Goal: Transaction & Acquisition: Obtain resource

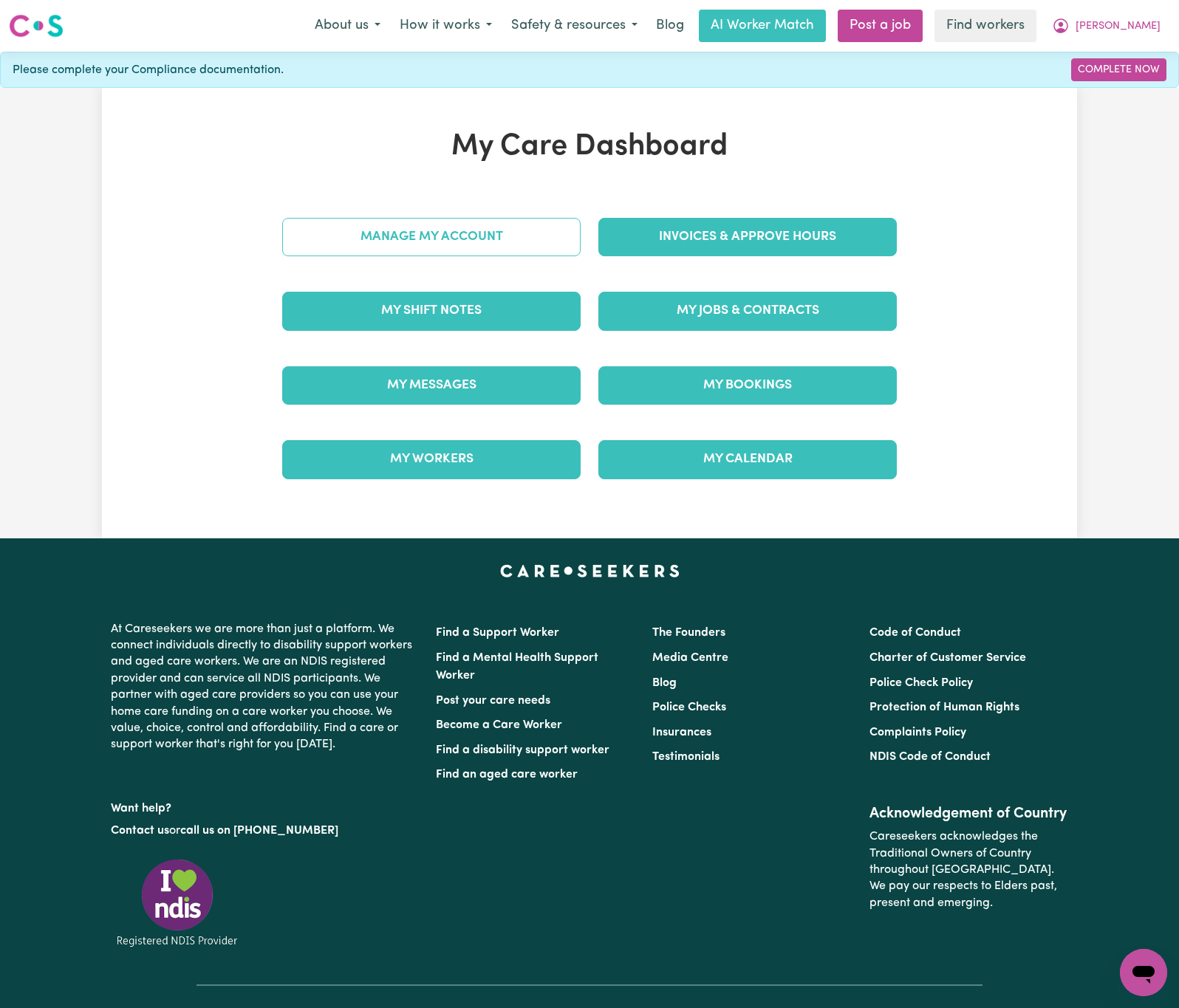
click at [461, 255] on link "Manage My Account" at bounding box center [431, 238] width 298 height 39
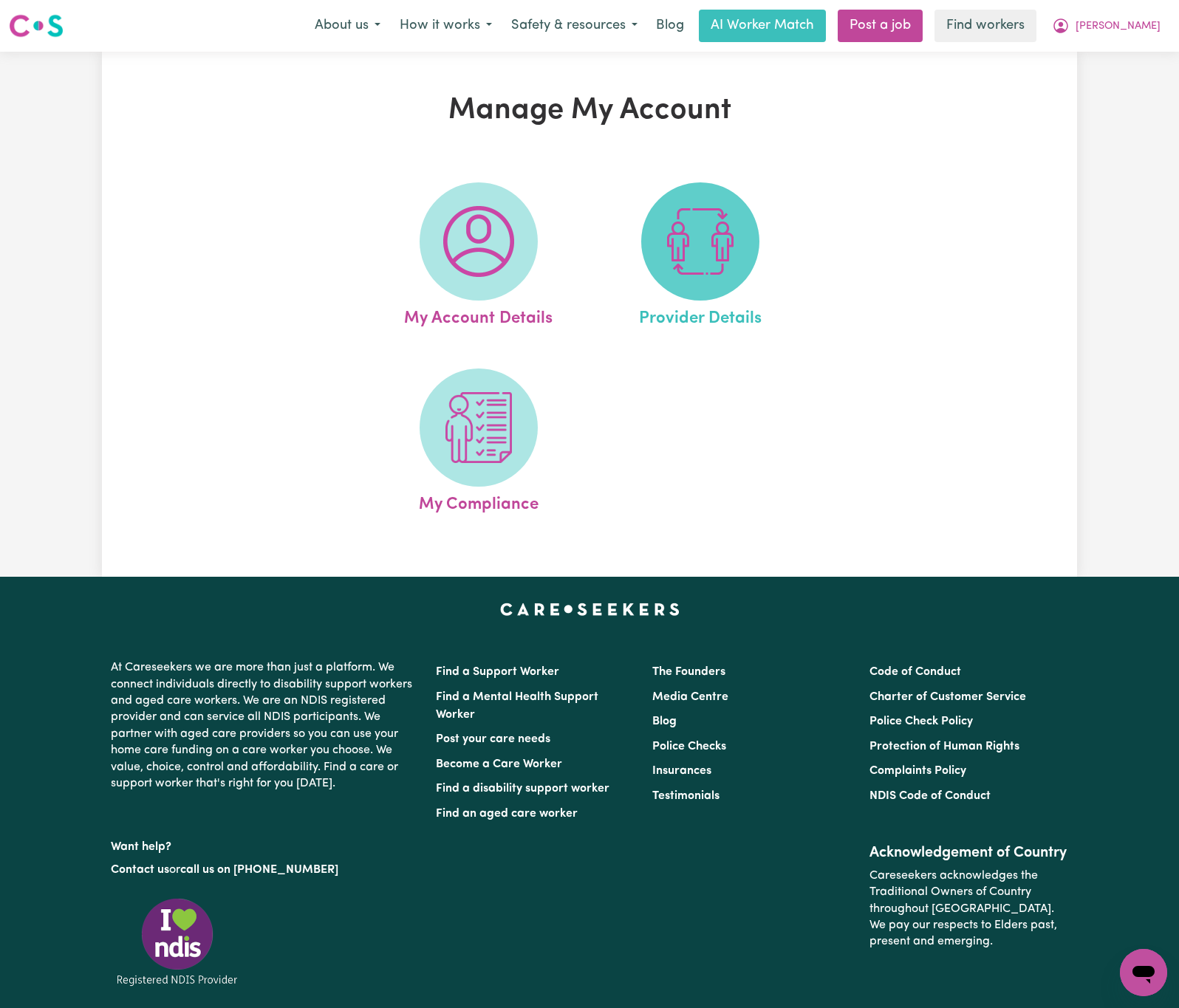
click at [708, 278] on span at bounding box center [700, 241] width 118 height 118
select select "NDIS_FUNDING_PLAN_MANAGED"
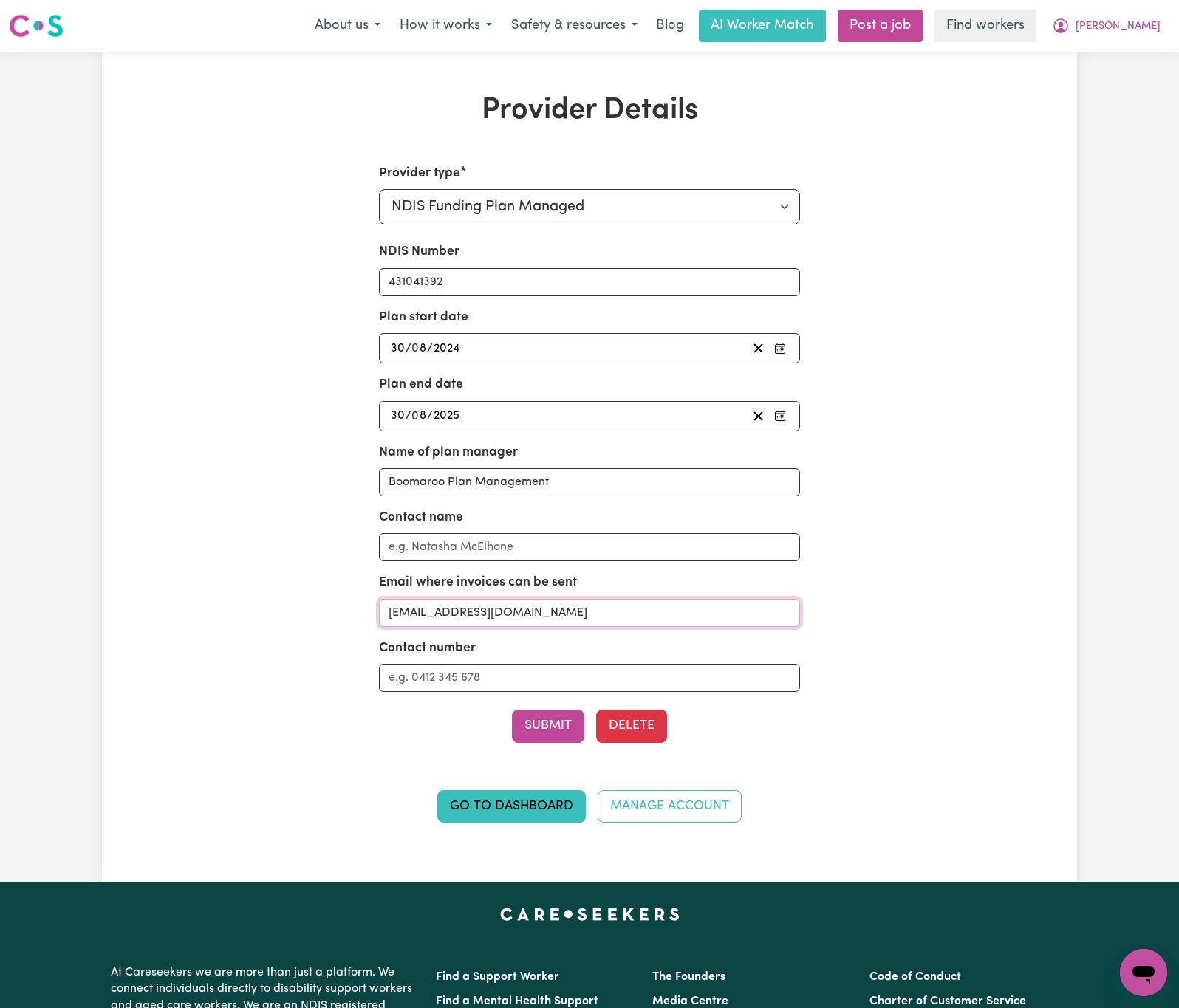
drag, startPoint x: 595, startPoint y: 624, endPoint x: 344, endPoint y: 624, distance: 251.0
click at [344, 624] on div "Provider type Select your provider type... Privately Aged Care / Home Care Pack…" at bounding box center [589, 502] width 632 height 677
click at [1158, 27] on button "[PERSON_NAME]" at bounding box center [1107, 25] width 128 height 31
click at [625, 608] on input "[EMAIL_ADDRESS][DOMAIN_NAME]" at bounding box center [590, 613] width 421 height 28
click at [1144, 23] on span "[PERSON_NAME]" at bounding box center [1117, 26] width 85 height 16
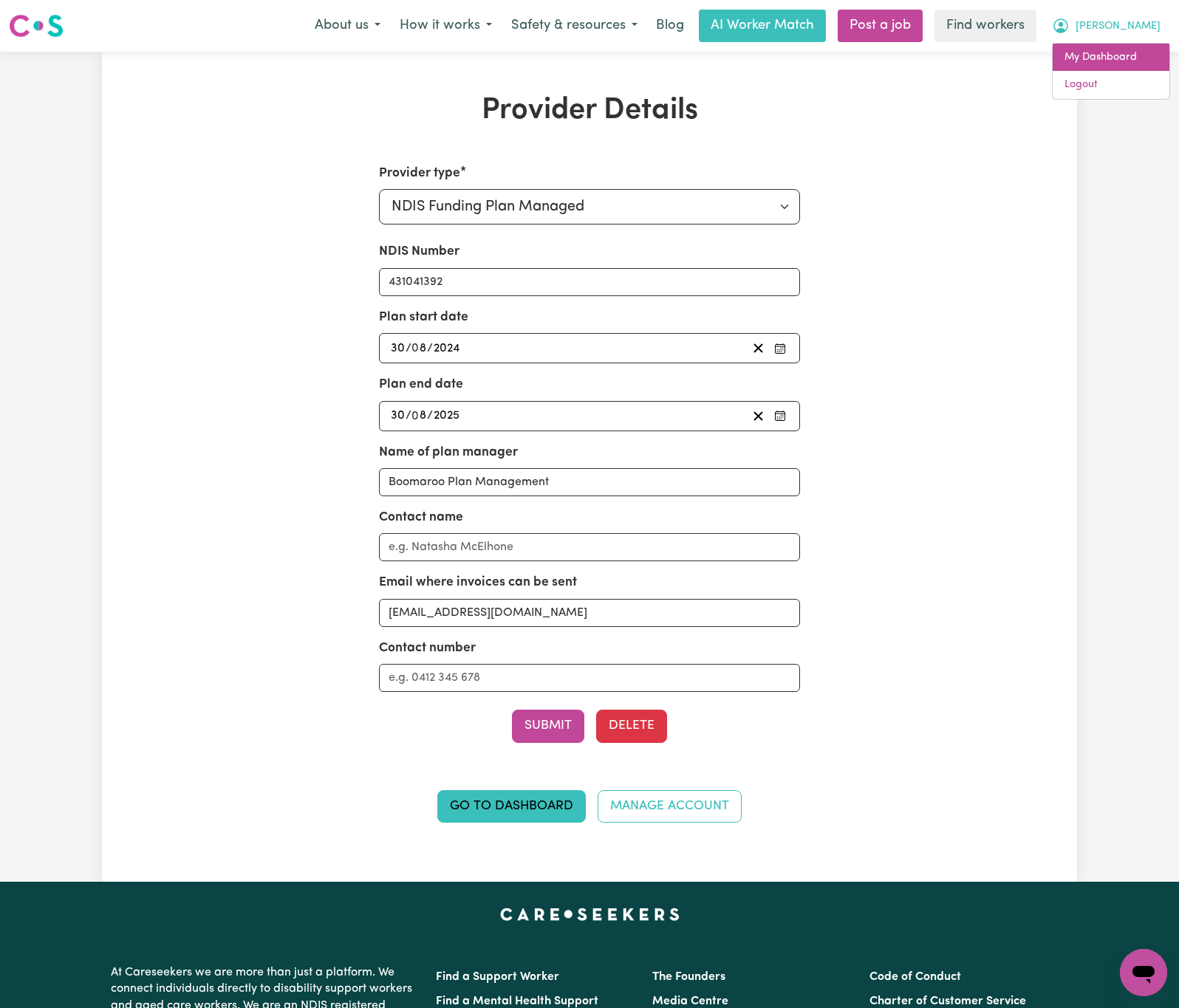
click at [1137, 64] on link "My Dashboard" at bounding box center [1111, 57] width 116 height 28
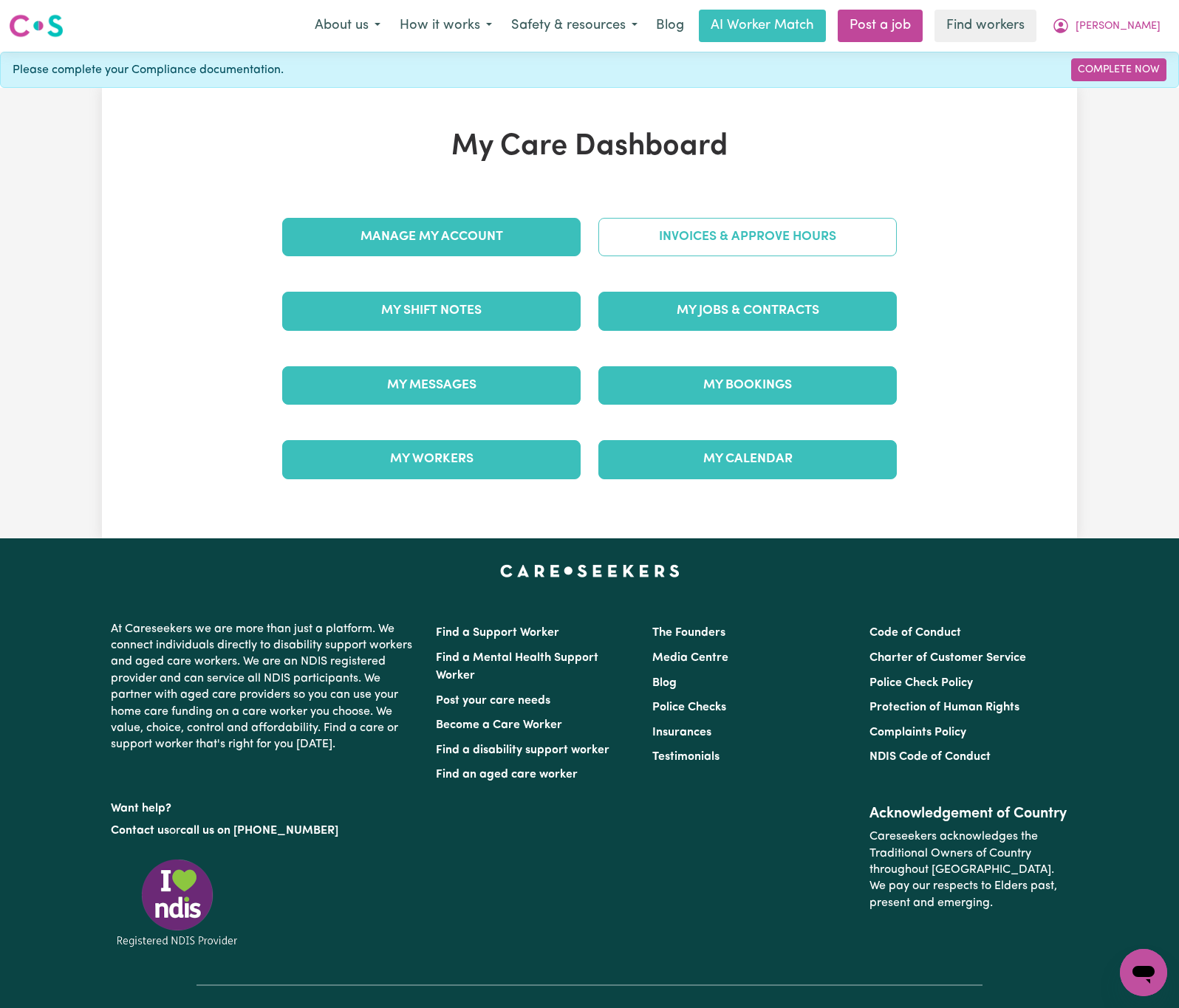
click at [721, 237] on link "Invoices & Approve Hours" at bounding box center [748, 238] width 298 height 39
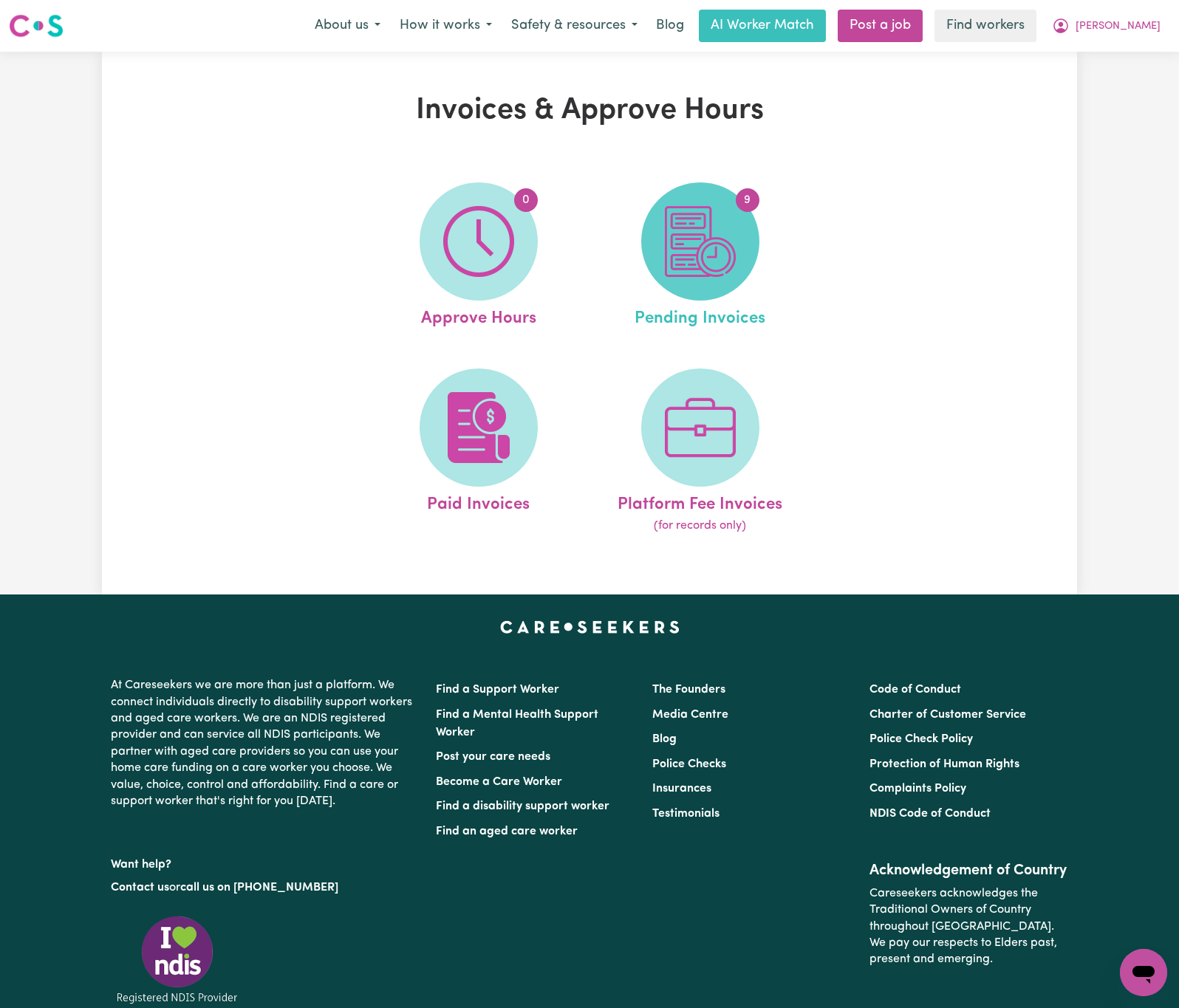
click at [739, 249] on span "9" at bounding box center [700, 241] width 118 height 118
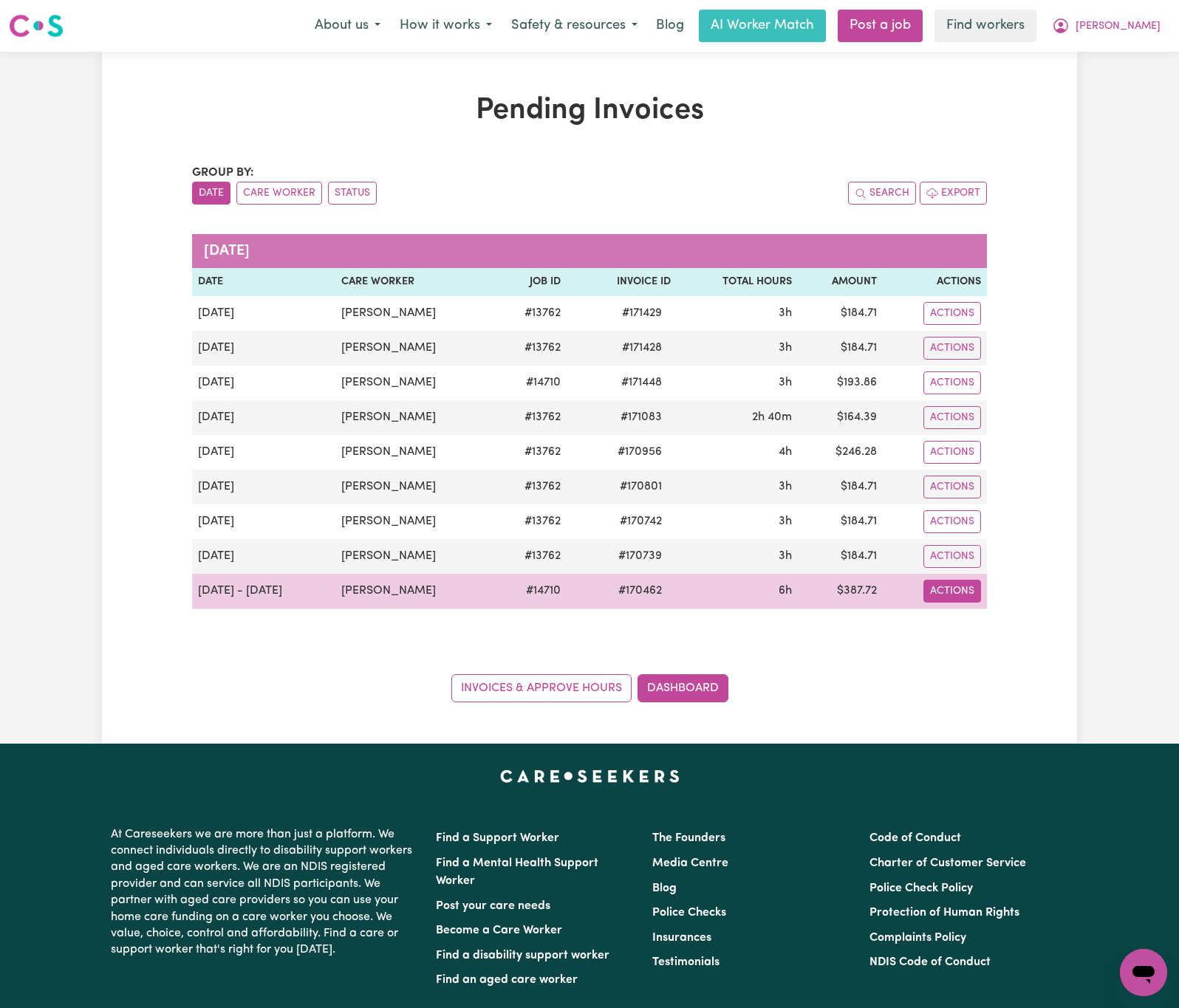
click at [967, 325] on button "Actions" at bounding box center [952, 313] width 57 height 23
click at [984, 625] on link "Download Invoice" at bounding box center [990, 626] width 135 height 29
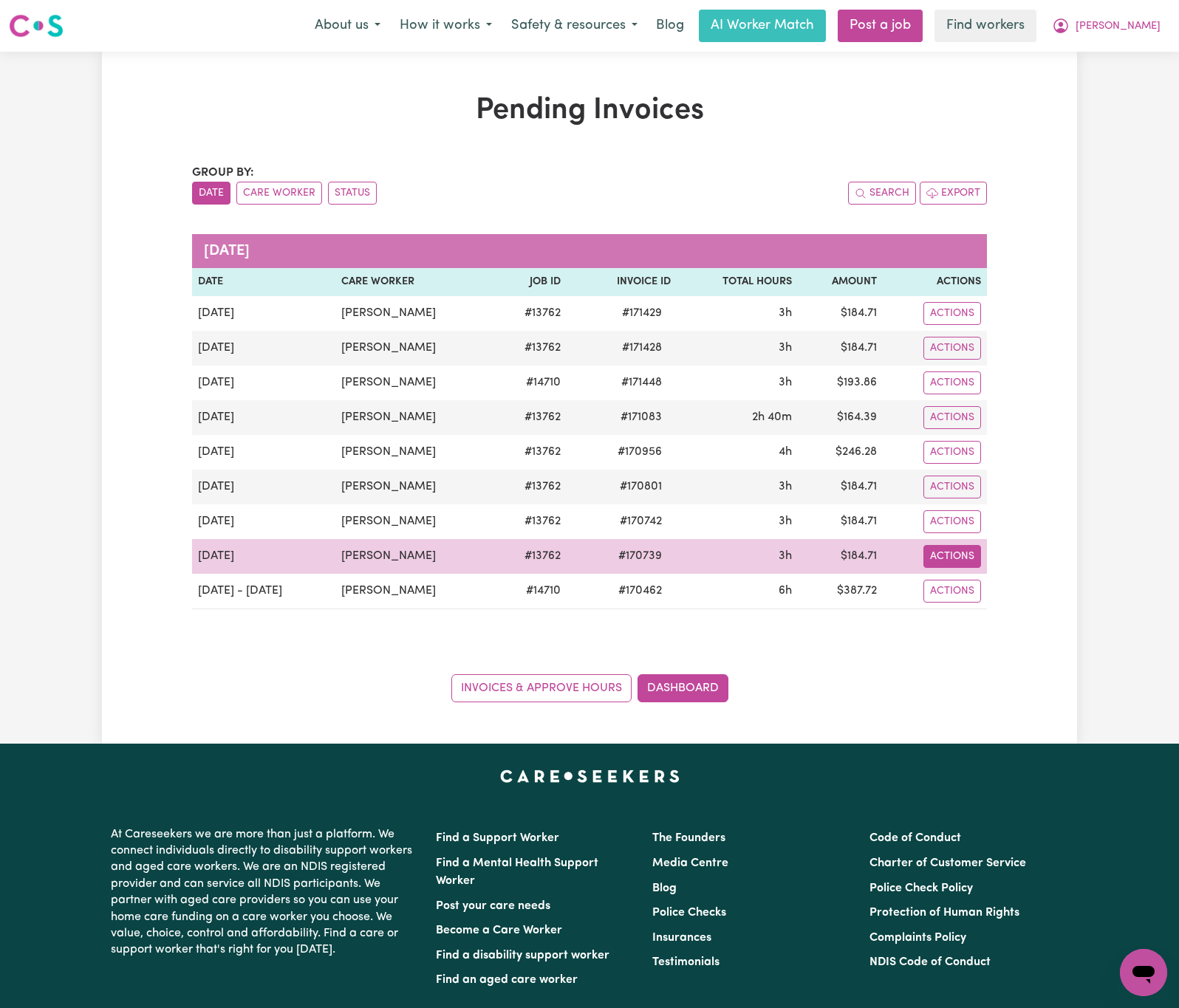
click at [962, 325] on button "Actions" at bounding box center [952, 313] width 57 height 23
click at [975, 588] on link "Download Invoice" at bounding box center [990, 592] width 135 height 29
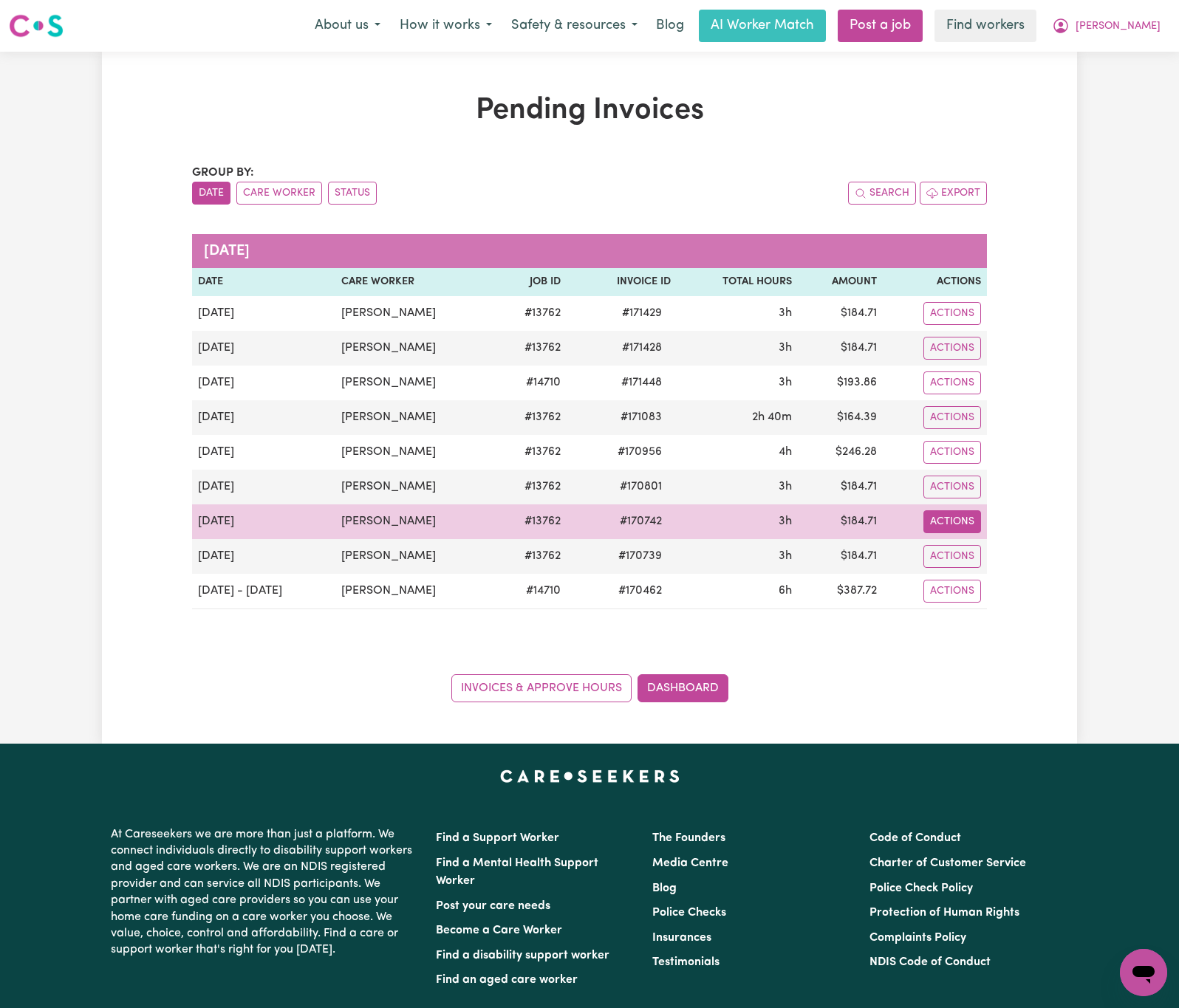
click at [969, 325] on button "Actions" at bounding box center [952, 313] width 57 height 23
click at [989, 553] on link "Download Invoice" at bounding box center [990, 556] width 135 height 29
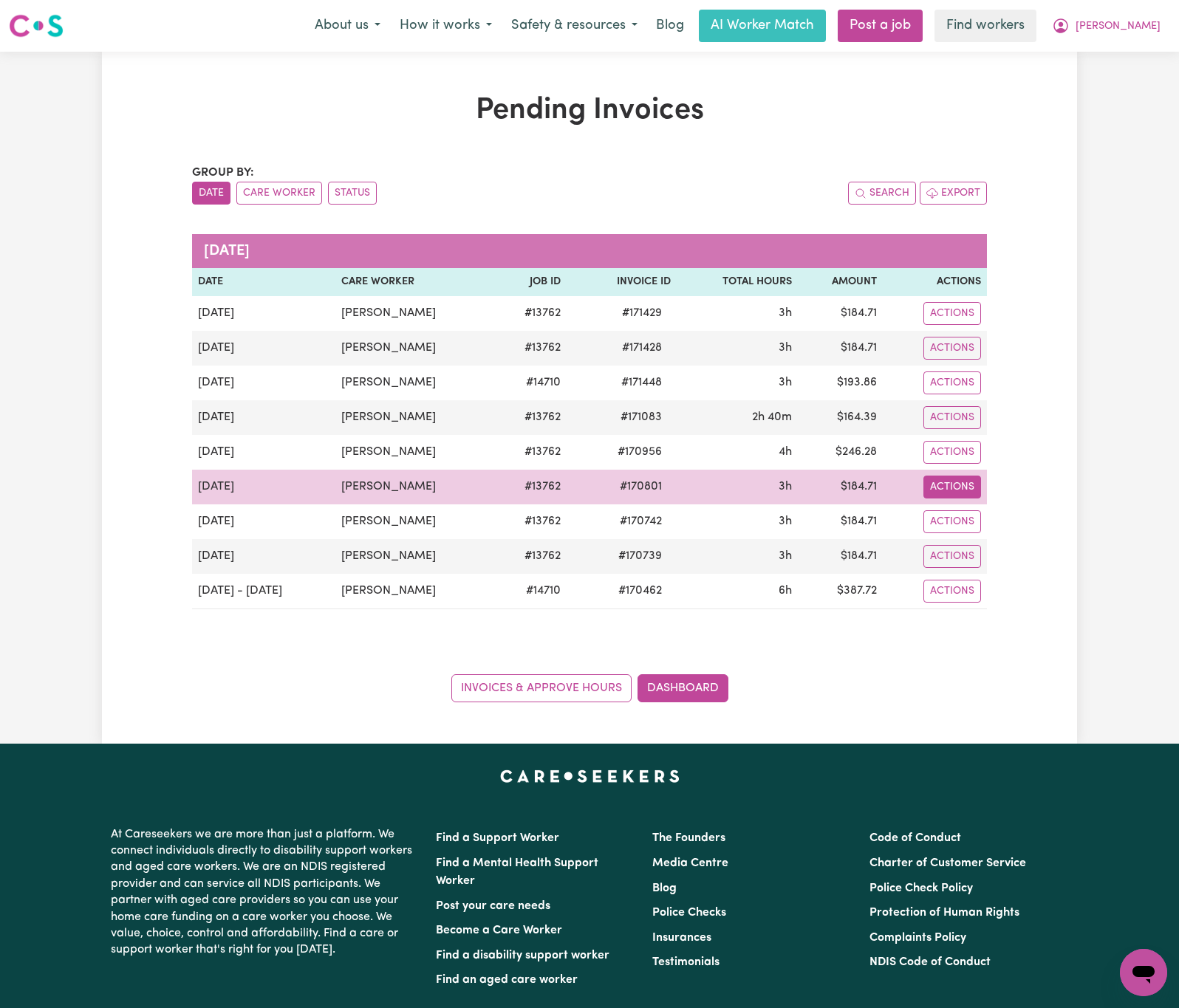
click at [956, 325] on button "Actions" at bounding box center [952, 313] width 57 height 23
click at [962, 514] on link "Download Invoice" at bounding box center [990, 522] width 135 height 29
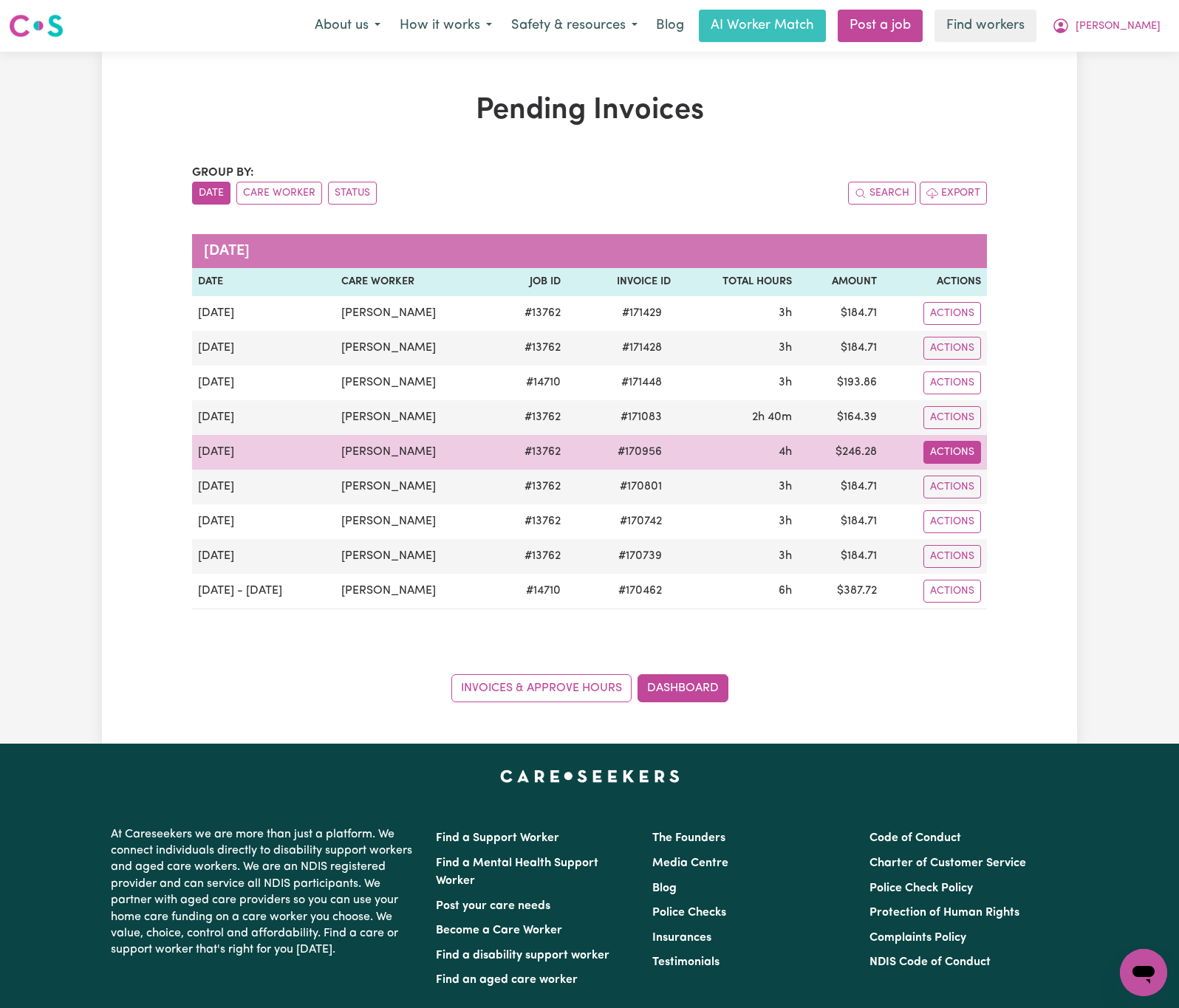
click at [968, 325] on button "Actions" at bounding box center [952, 313] width 57 height 23
click at [976, 485] on link "Download Invoice" at bounding box center [990, 487] width 135 height 29
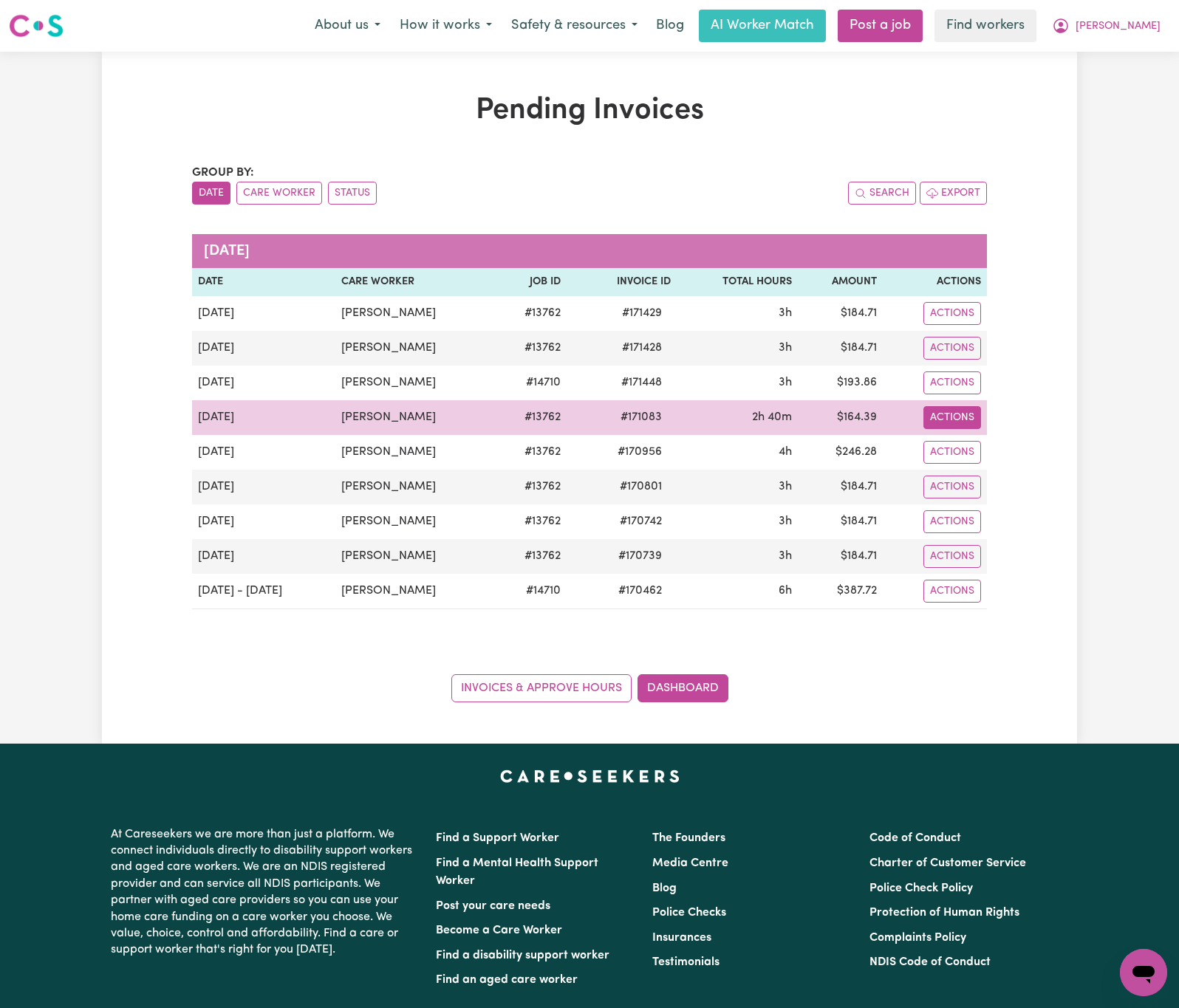
click at [965, 325] on button "Actions" at bounding box center [952, 313] width 57 height 23
click at [971, 450] on link "Download Invoice" at bounding box center [990, 453] width 135 height 29
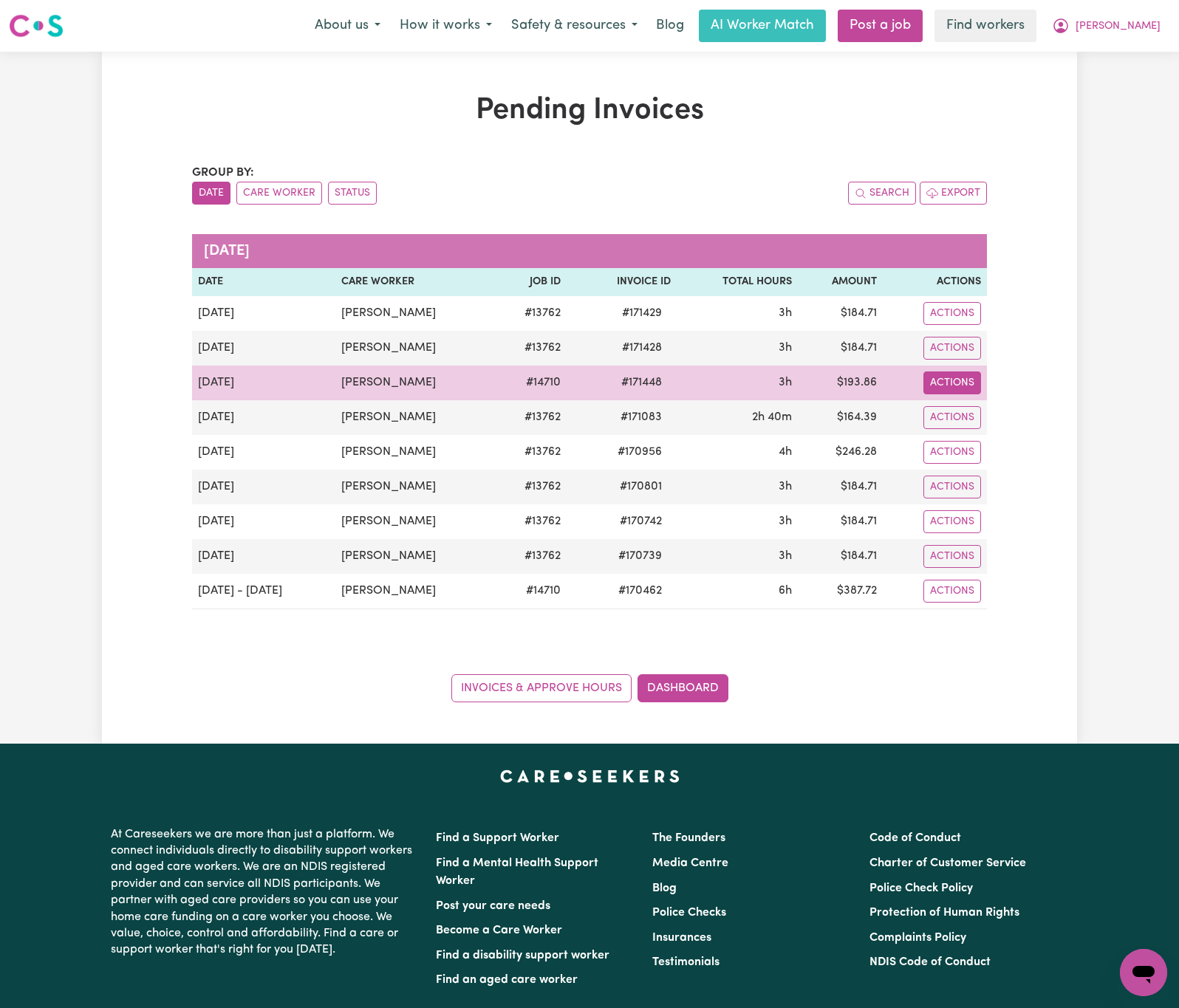
click at [973, 325] on button "Actions" at bounding box center [952, 313] width 57 height 23
click at [980, 415] on link "Download Invoice" at bounding box center [990, 418] width 135 height 29
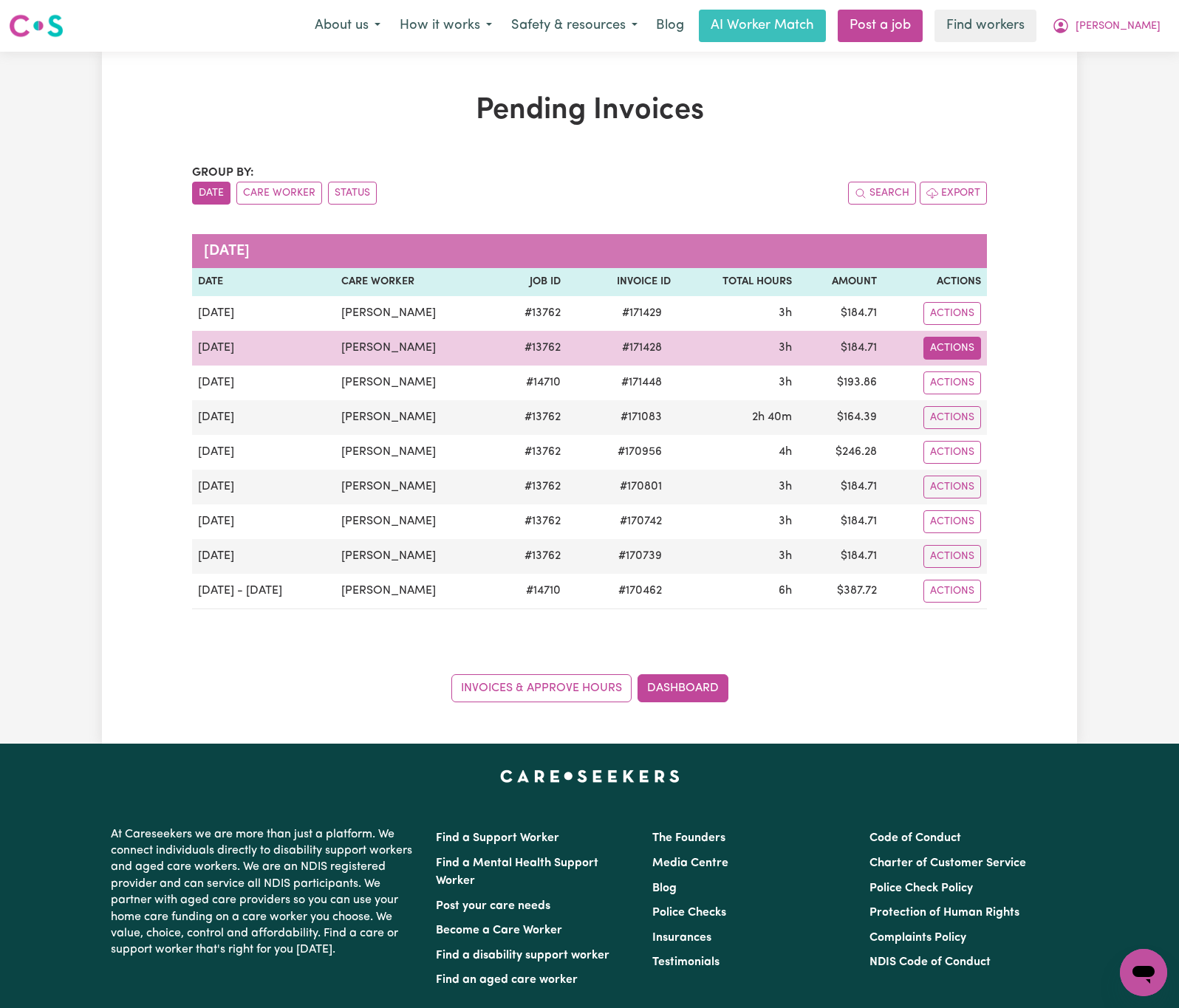
click at [965, 325] on button "Actions" at bounding box center [952, 313] width 57 height 23
click at [978, 380] on link "Download Invoice" at bounding box center [990, 383] width 135 height 29
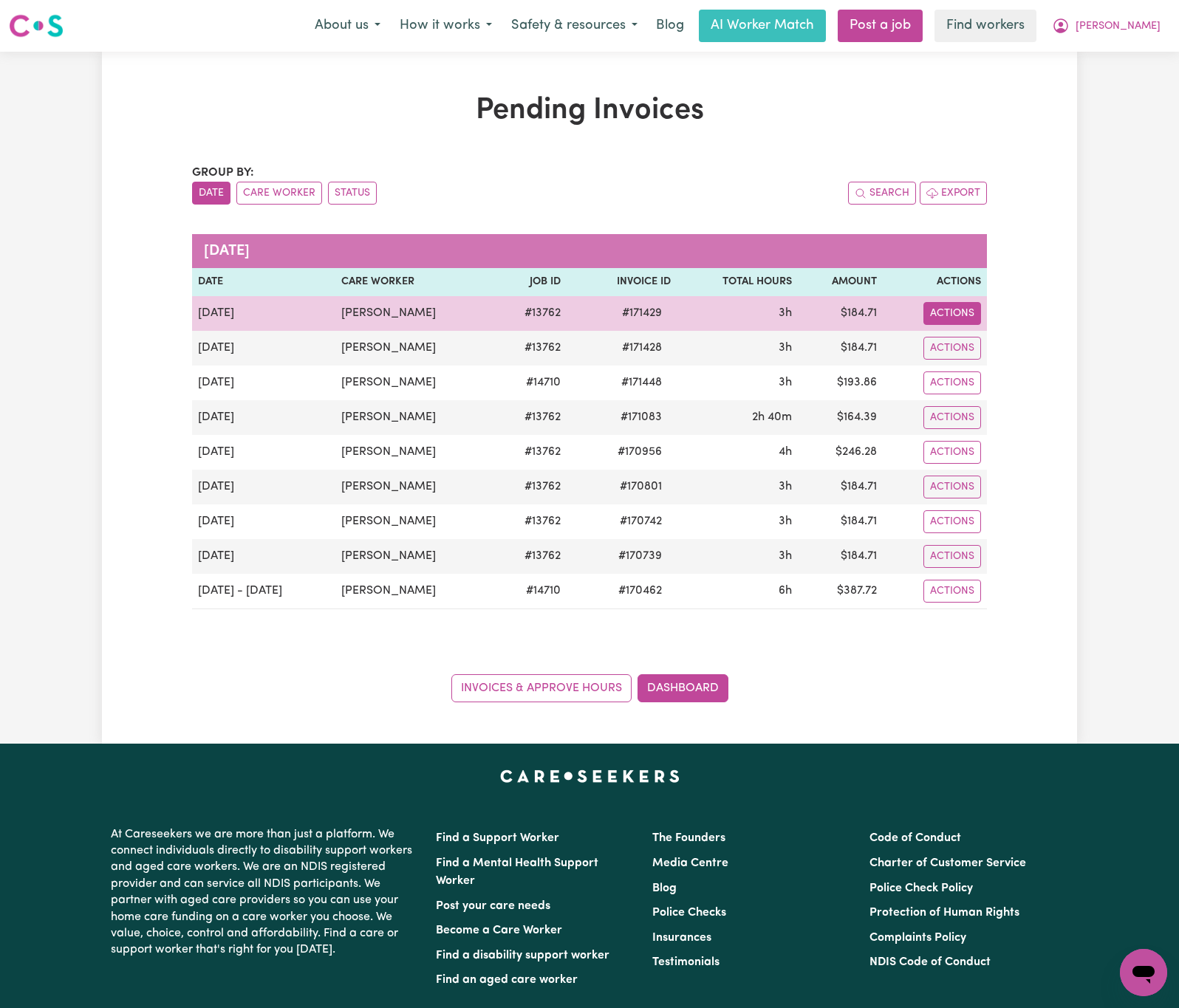
click at [966, 310] on button "Actions" at bounding box center [952, 313] width 57 height 23
click at [976, 359] on link "Download Invoice" at bounding box center [990, 348] width 135 height 29
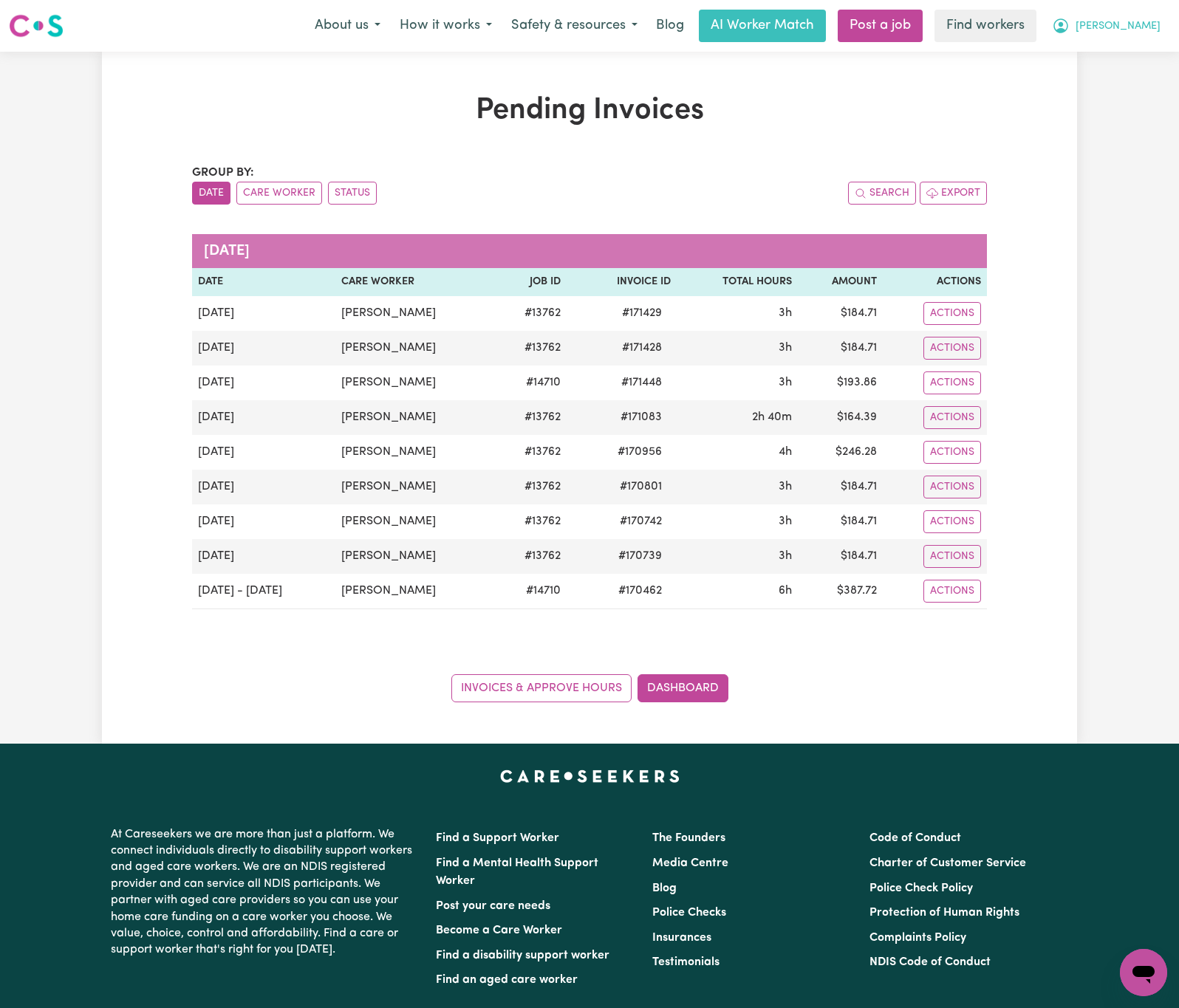
click at [1146, 22] on span "[PERSON_NAME]" at bounding box center [1117, 26] width 85 height 16
click at [1145, 85] on link "Logout" at bounding box center [1111, 84] width 116 height 28
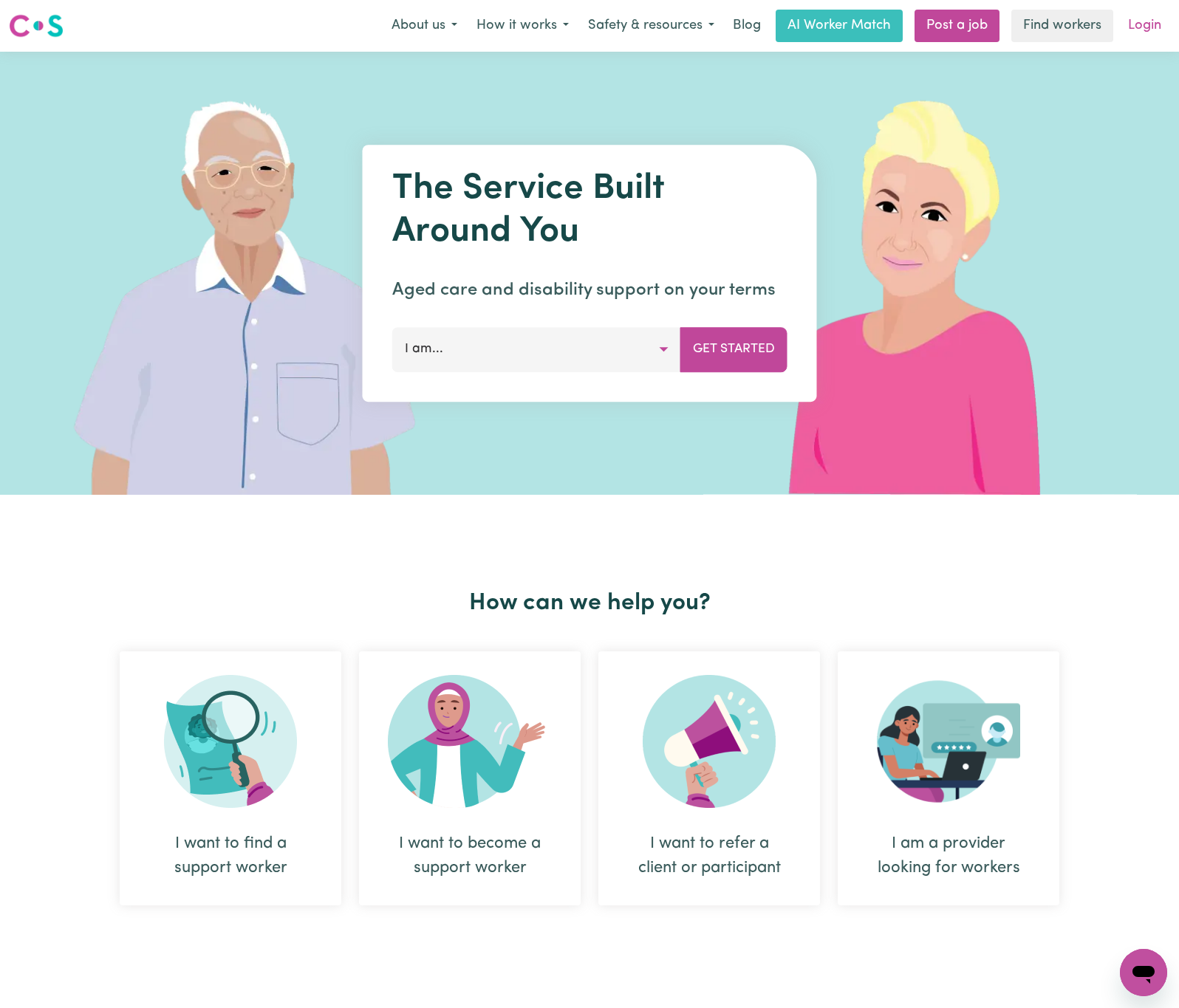
click at [1152, 29] on link "Login" at bounding box center [1144, 25] width 51 height 33
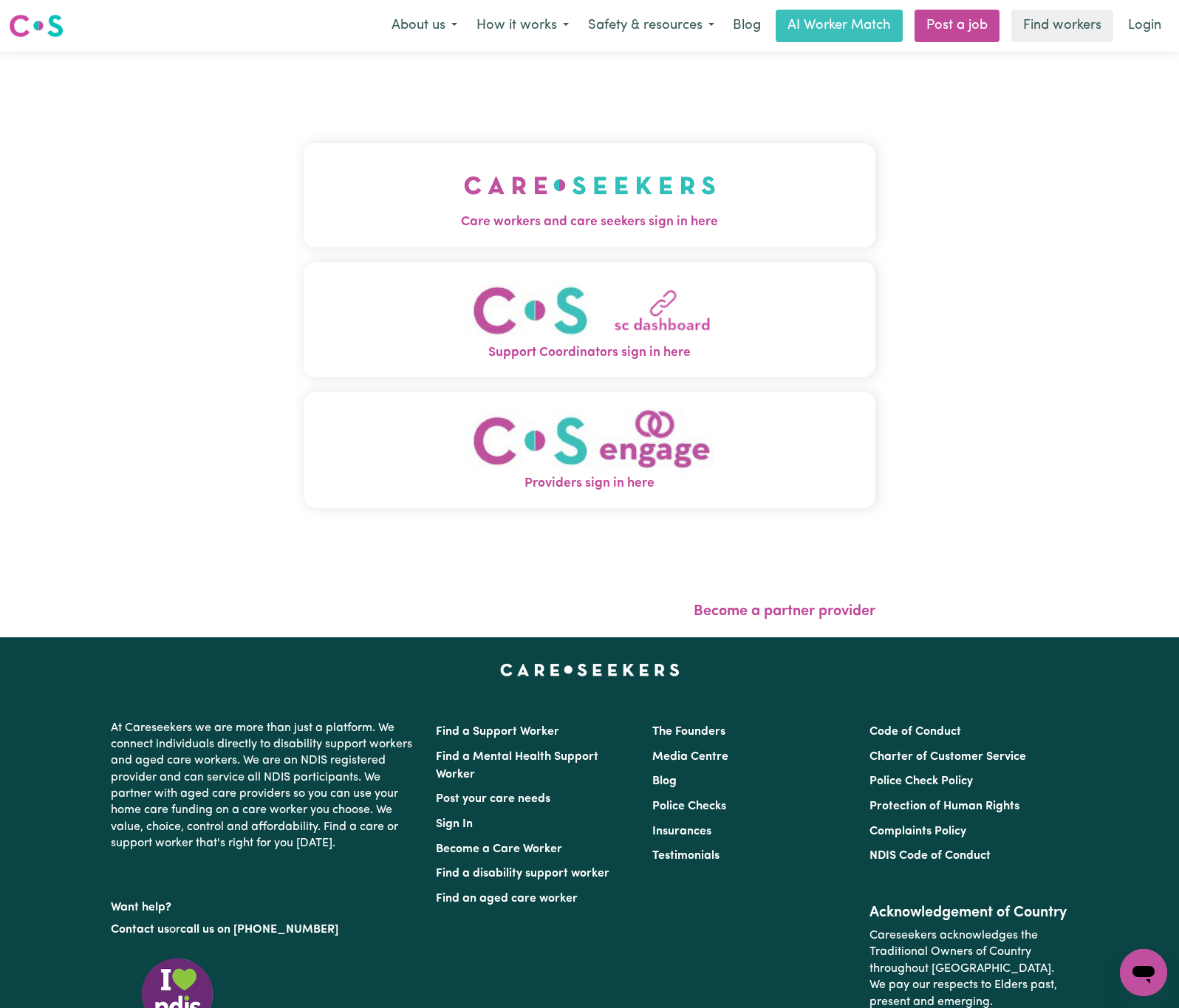
click at [581, 228] on span "Care workers and care seekers sign in here" at bounding box center [589, 222] width 571 height 19
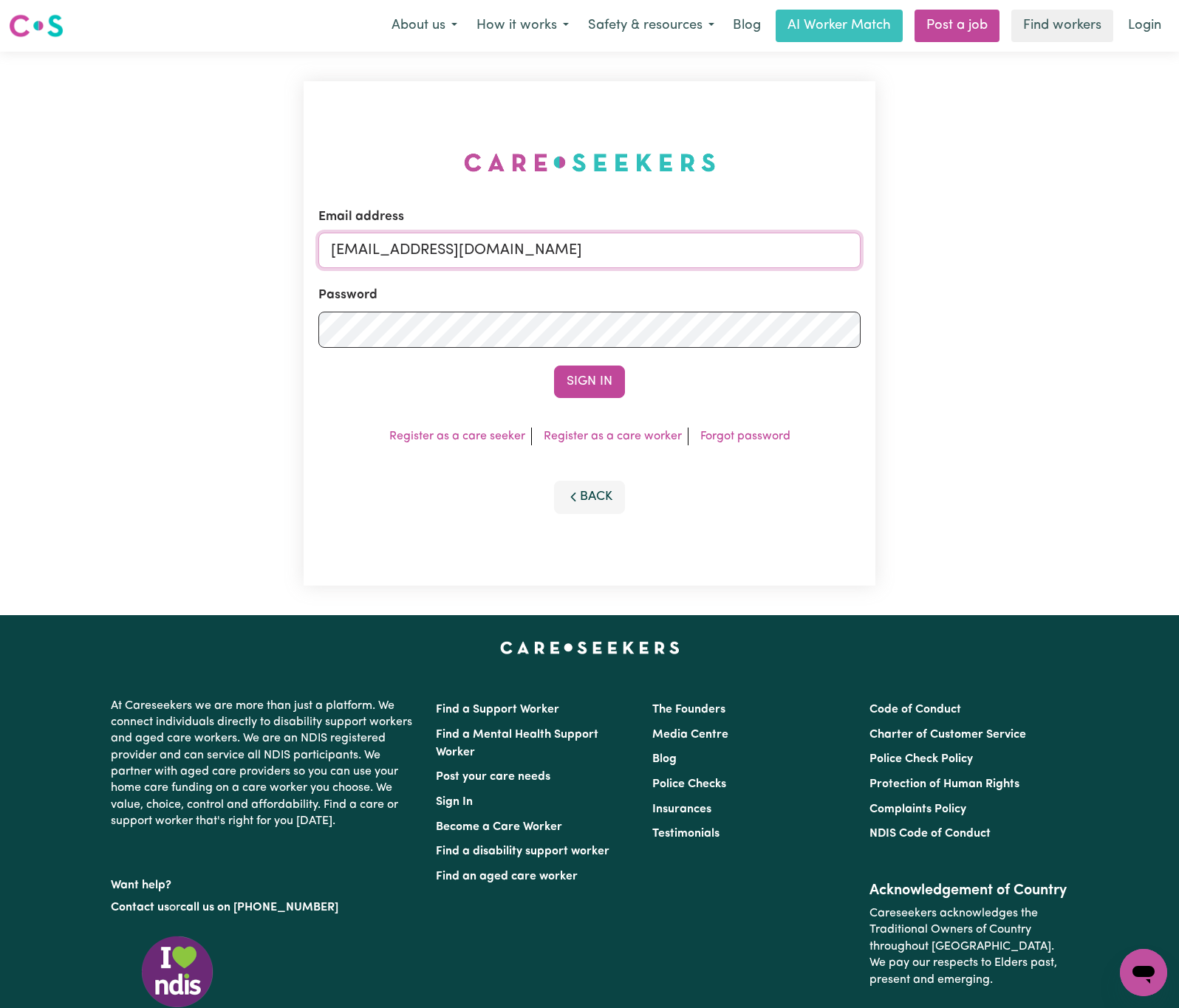
drag, startPoint x: 408, startPoint y: 249, endPoint x: 1059, endPoint y: 218, distance: 651.7
click at [1059, 218] on div "Email address [EMAIL_ADDRESS][DOMAIN_NAME] Password Sign In Register as a care …" at bounding box center [589, 333] width 1179 height 564
paste input "[EMAIL_ADDRESS][DOMAIN_NAME]"
type input "superuser~[EMAIL_ADDRESS][DOMAIN_NAME]"
click at [554, 366] on button "Sign In" at bounding box center [589, 382] width 71 height 33
